Goal: Information Seeking & Learning: Understand process/instructions

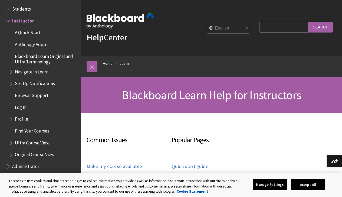
click at [275, 28] on input "Search Query" at bounding box center [283, 27] width 49 height 11
type input "ebook"
click at [318, 27] on input "Search" at bounding box center [321, 27] width 24 height 11
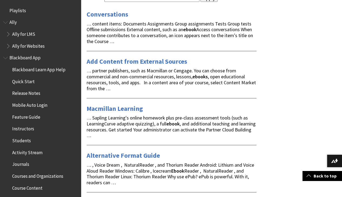
scroll to position [100, 0]
click at [159, 60] on link "Add Content from External Sources" at bounding box center [137, 61] width 101 height 9
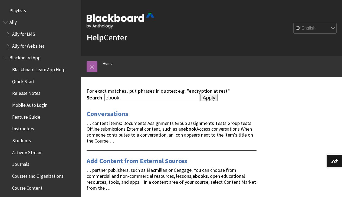
scroll to position [0, 0]
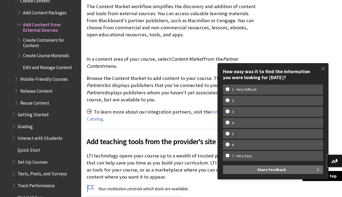
scroll to position [344, 0]
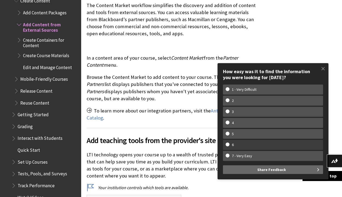
click at [236, 145] on w-span "6" at bounding box center [233, 144] width 14 height 5
click at [229, 145] on input "6" at bounding box center [228, 144] width 4 height 4
radio input "true"
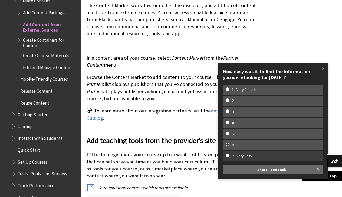
click at [244, 158] on w-span "7 - Very Easy" at bounding box center [242, 156] width 33 height 5
click at [229, 157] on input "7 - Very Easy" at bounding box center [228, 156] width 4 height 4
radio input "true"
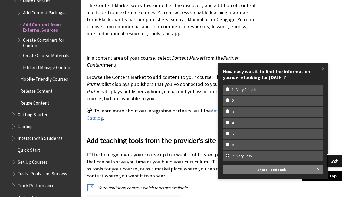
click at [244, 171] on button "Share Feedback" at bounding box center [273, 169] width 100 height 9
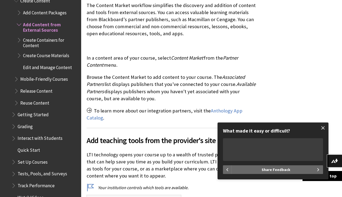
click at [324, 128] on span at bounding box center [323, 127] width 11 height 11
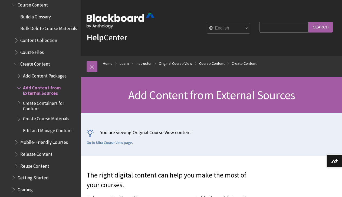
scroll to position [723, 0]
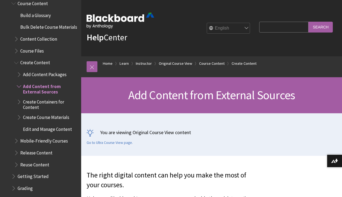
click at [37, 82] on span "Add Content from External Sources" at bounding box center [50, 88] width 54 height 13
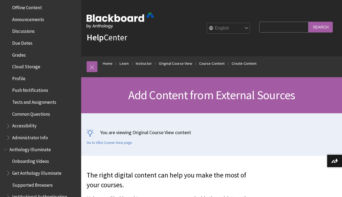
scroll to position [181, 0]
